Goal: Transaction & Acquisition: Purchase product/service

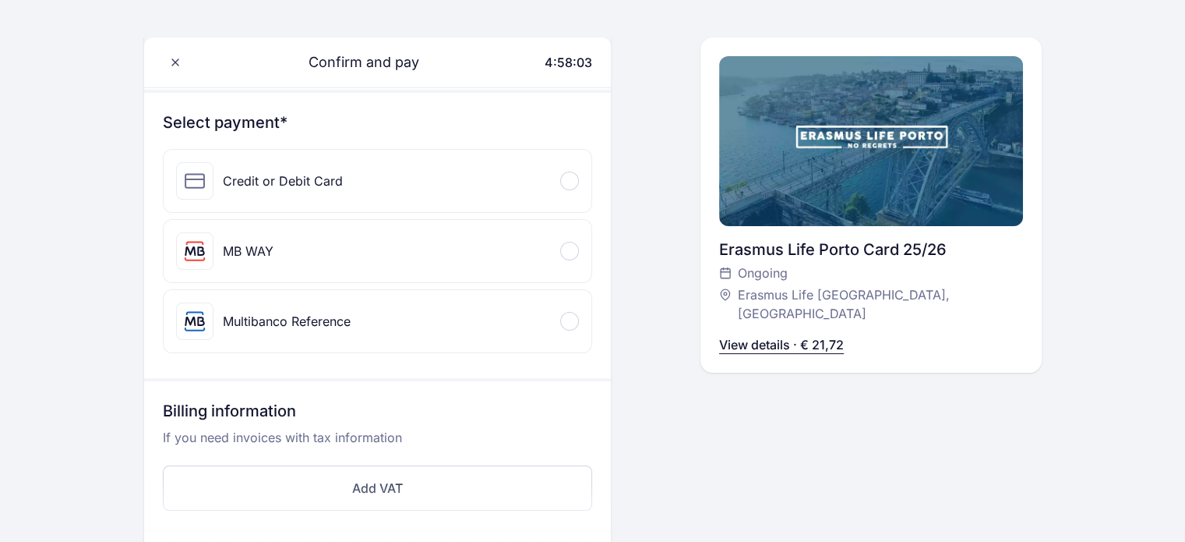
scroll to position [164, 0]
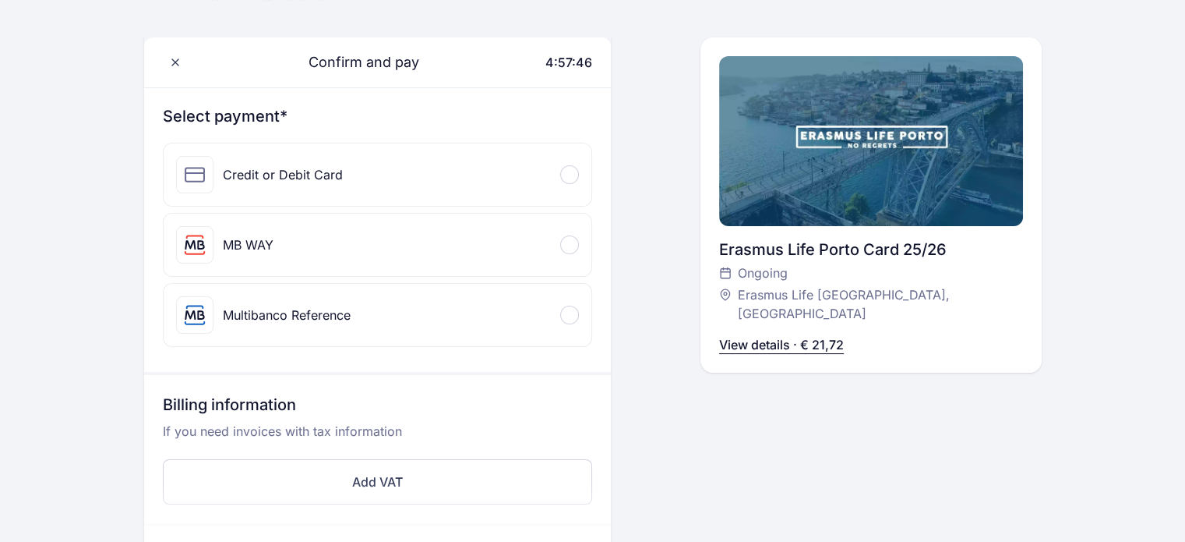
click at [483, 239] on div "MB WAY" at bounding box center [378, 245] width 428 height 62
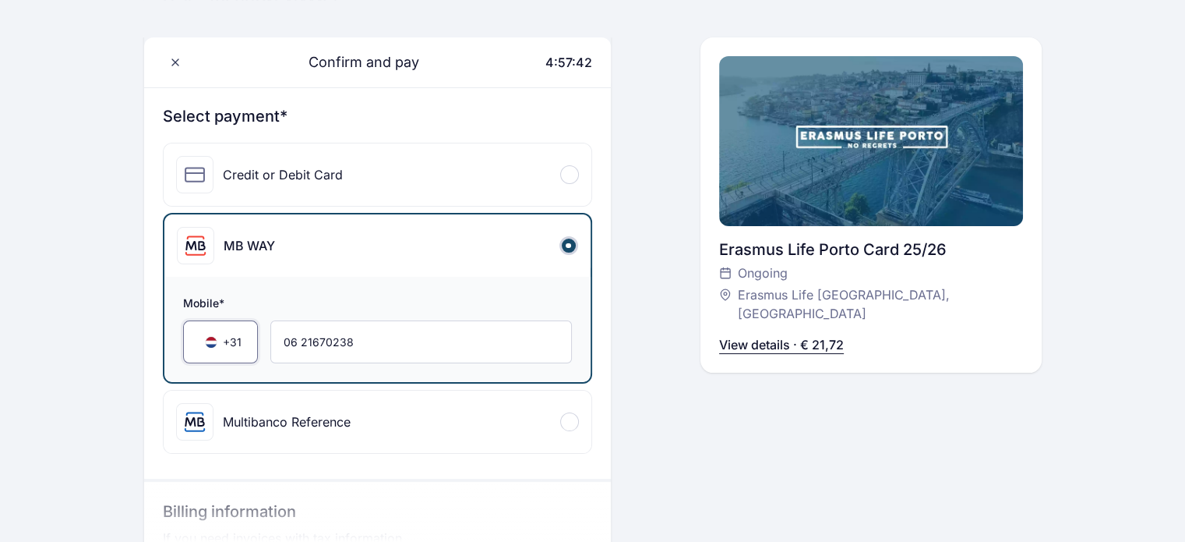
click at [238, 339] on span "+31" at bounding box center [232, 342] width 19 height 16
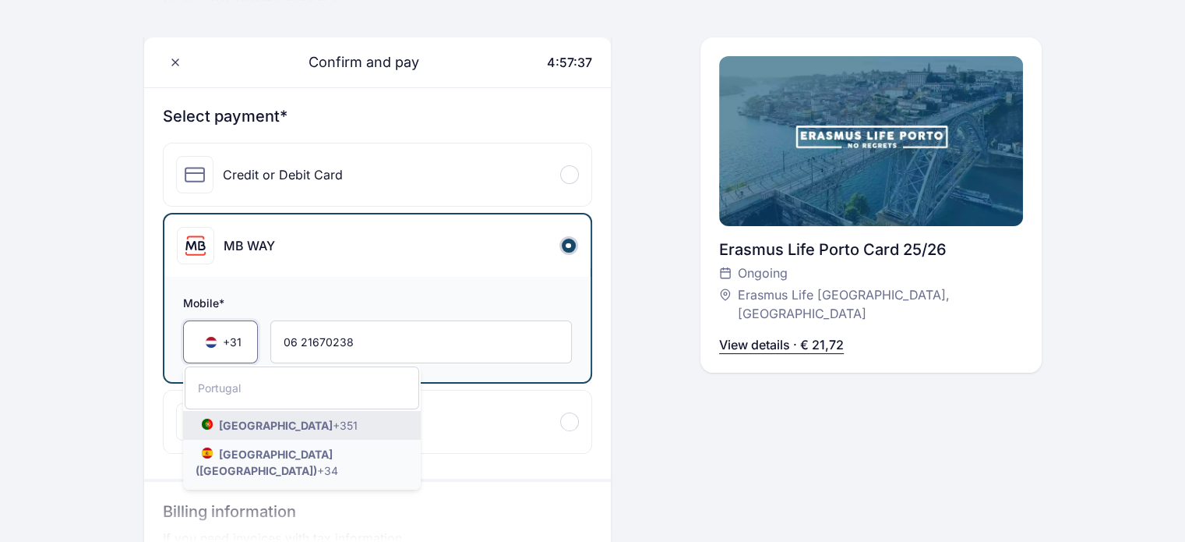
click at [333, 420] on span "+351" at bounding box center [345, 425] width 25 height 13
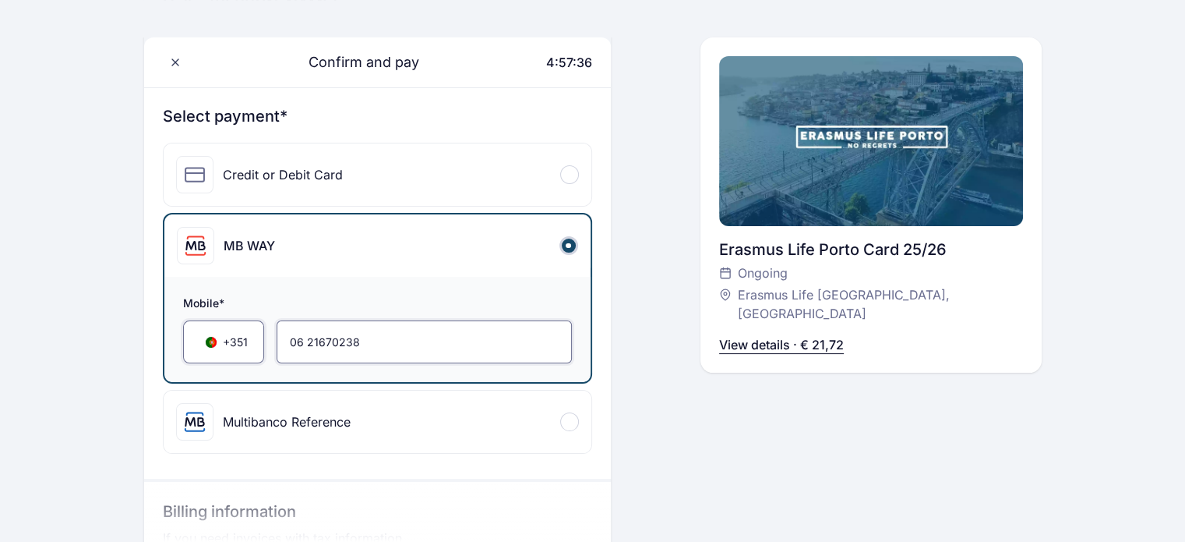
click at [395, 334] on input "06 21670238" at bounding box center [424, 341] width 295 height 43
type input "0"
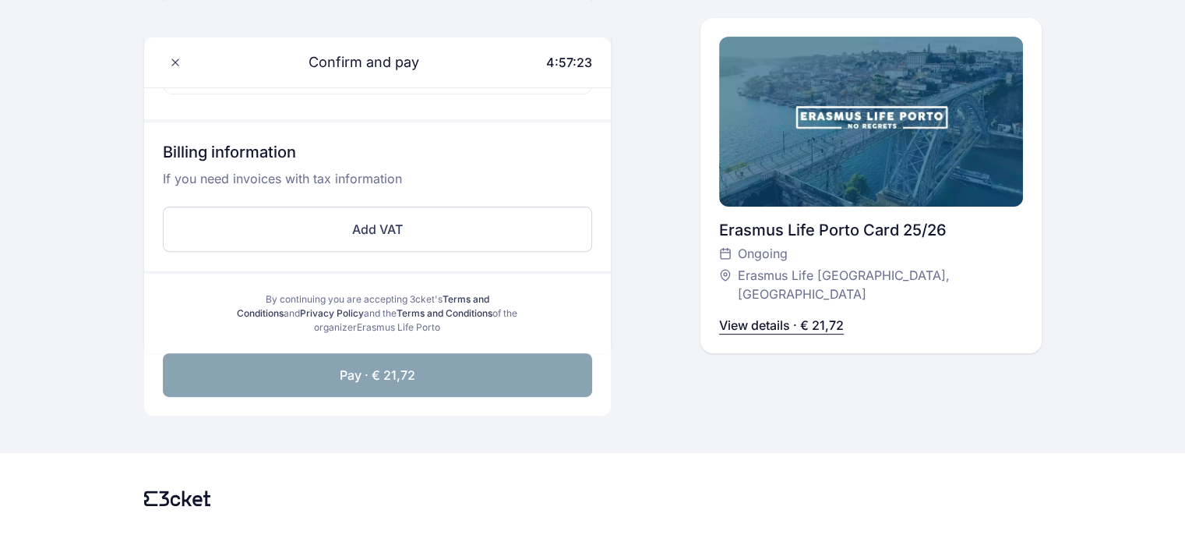
scroll to position [557, 0]
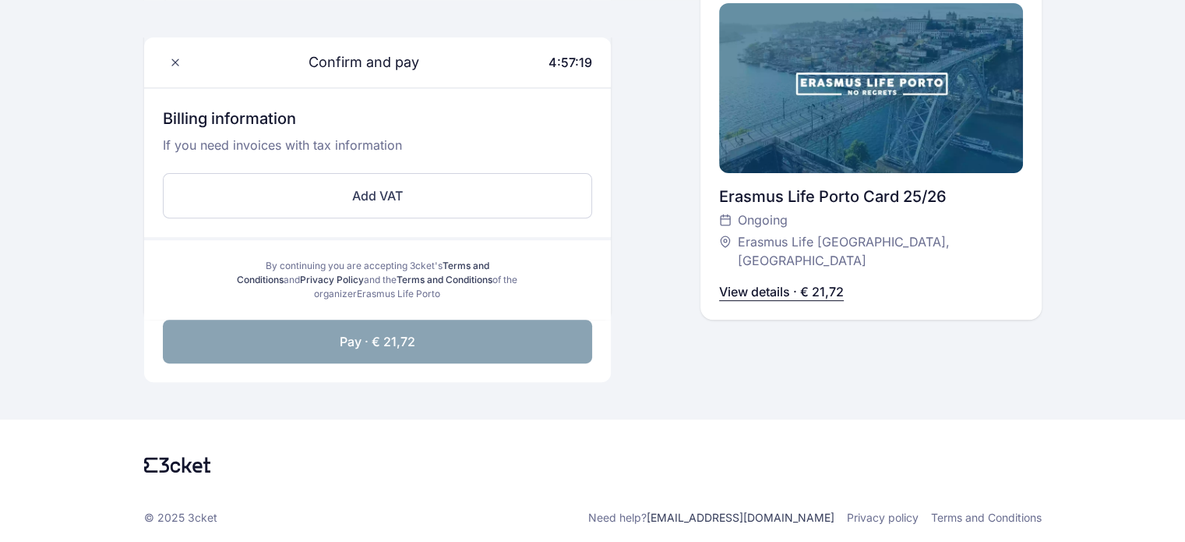
type input "967 391 440"
click at [474, 343] on button "Pay · € 21,72" at bounding box center [377, 342] width 429 height 44
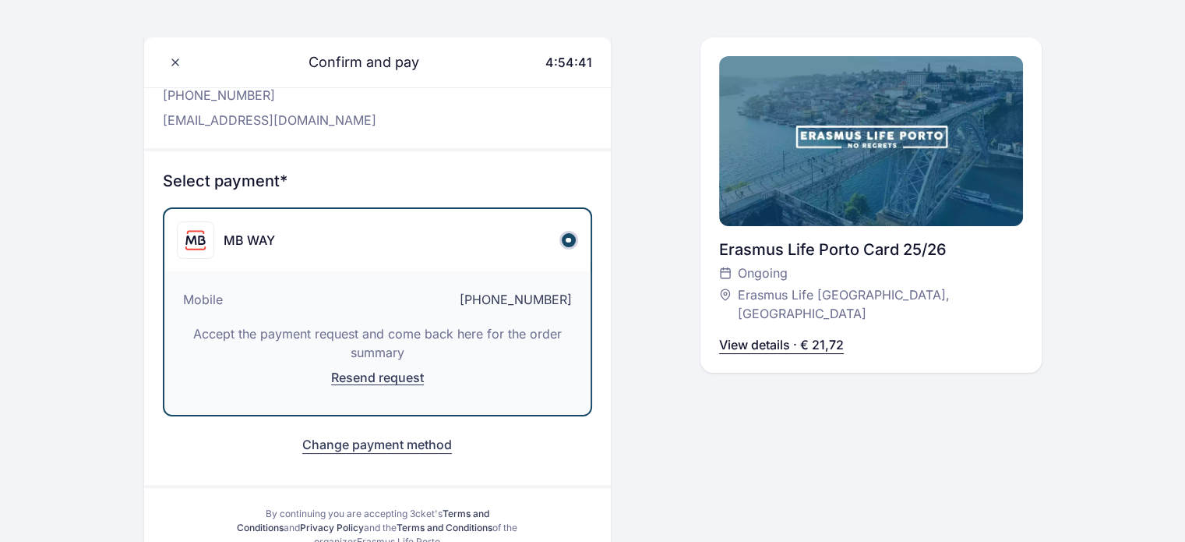
scroll to position [0, 0]
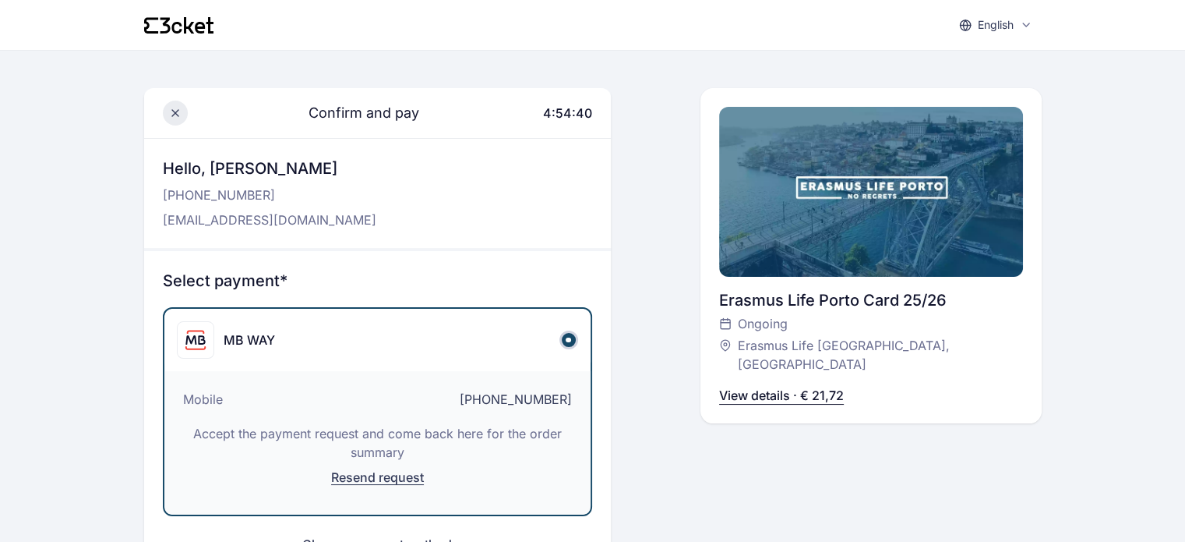
click at [179, 115] on icon at bounding box center [175, 113] width 12 height 12
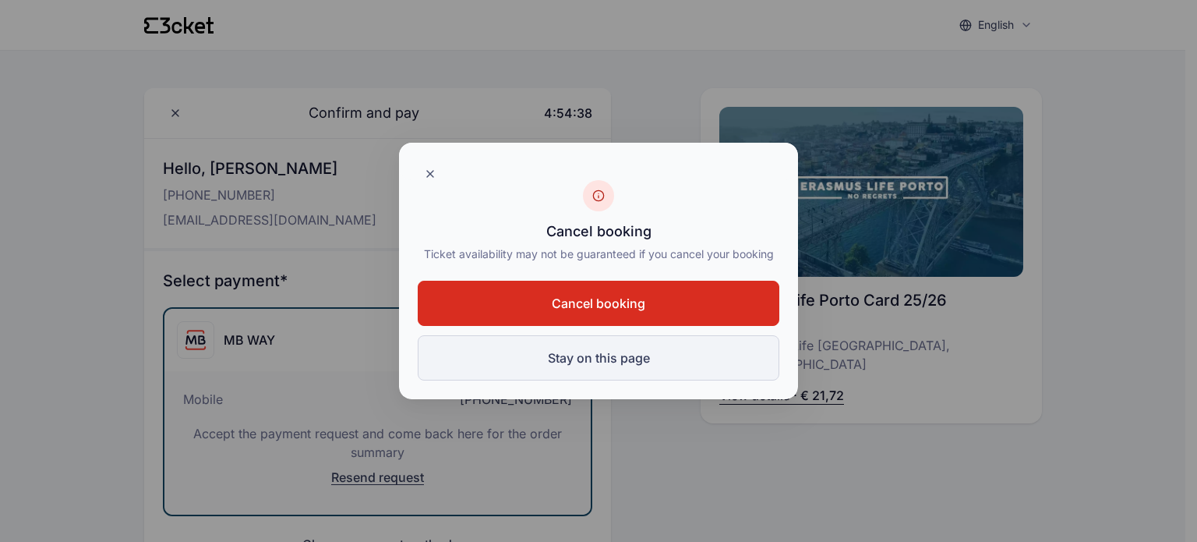
click at [546, 351] on button "Stay on this page" at bounding box center [599, 357] width 362 height 45
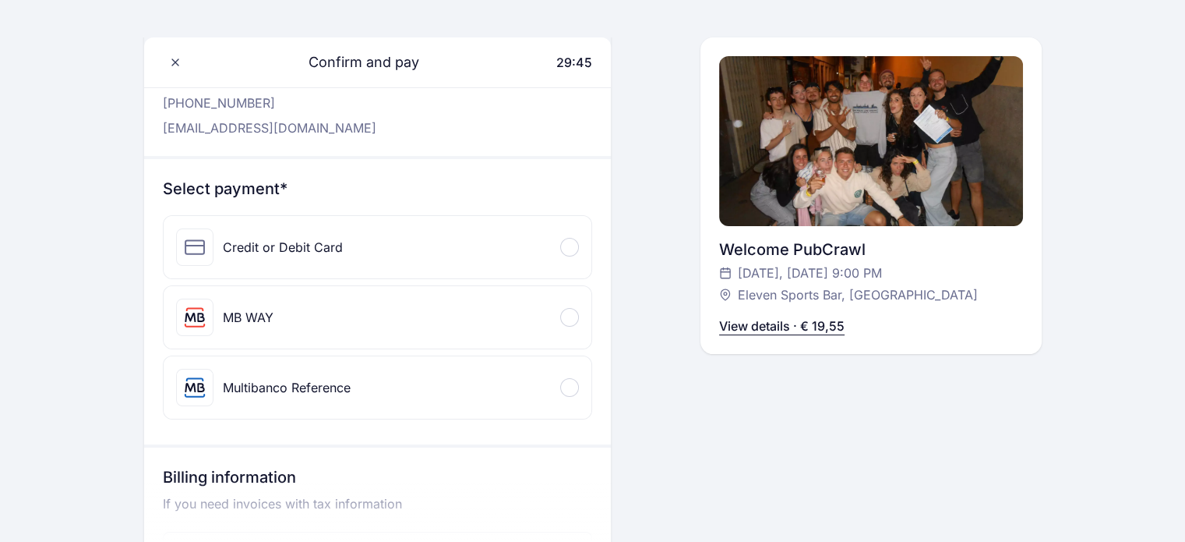
scroll to position [27, 0]
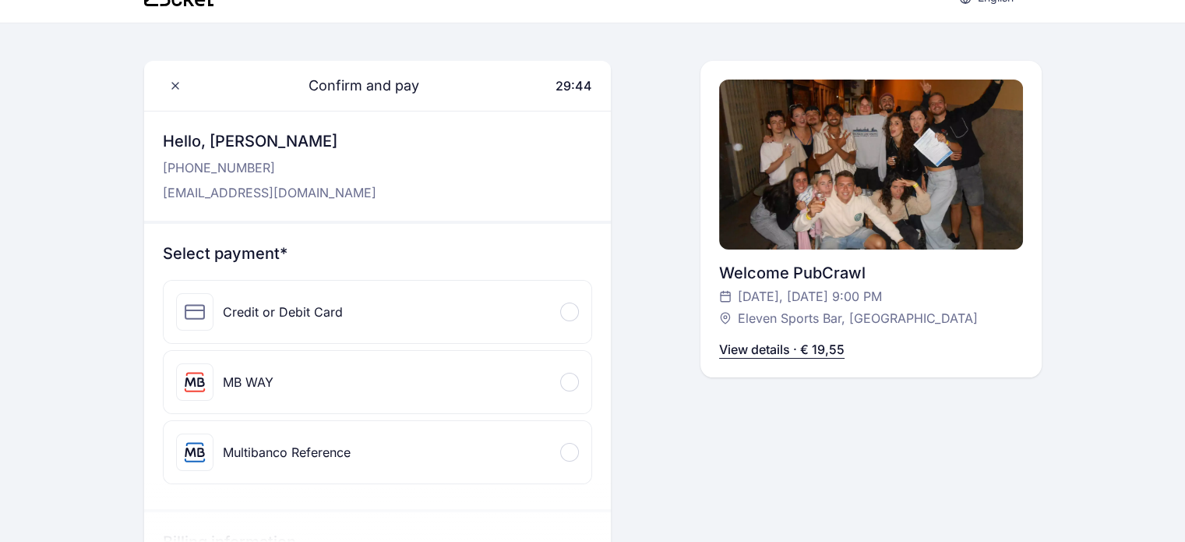
click at [334, 373] on div "MB WAY" at bounding box center [378, 382] width 428 height 62
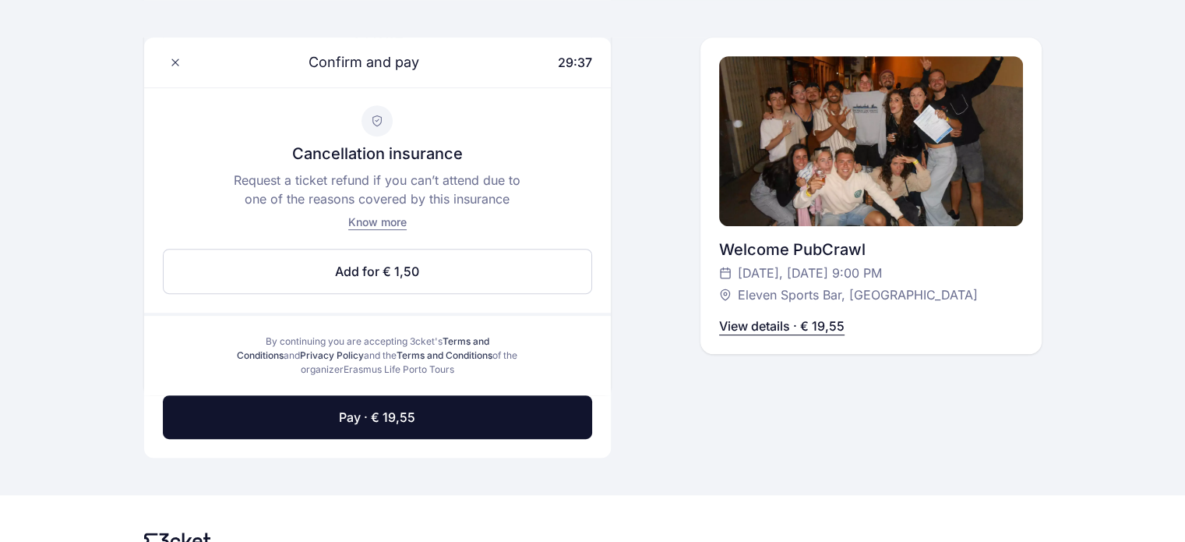
scroll to position [716, 0]
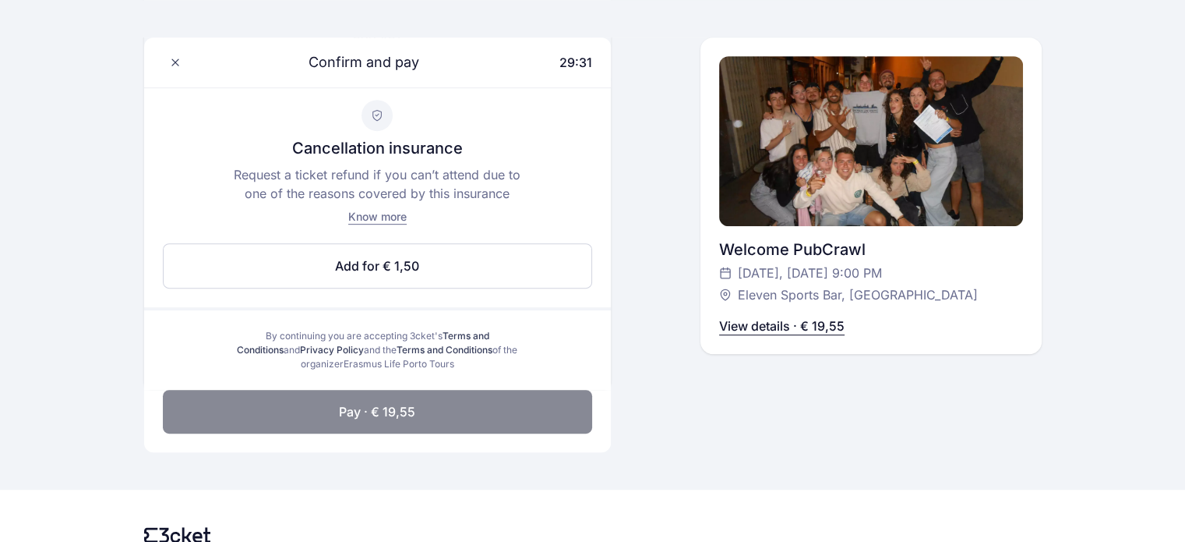
click at [461, 410] on button "Pay · € 19,55" at bounding box center [377, 412] width 429 height 44
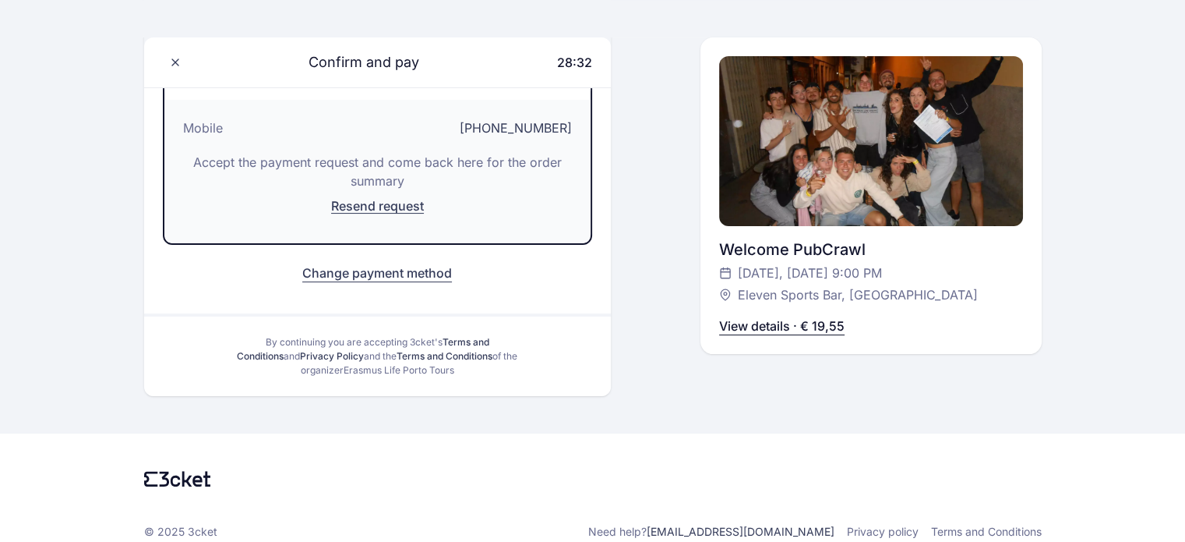
scroll to position [0, 0]
